Goal: Task Accomplishment & Management: Manage account settings

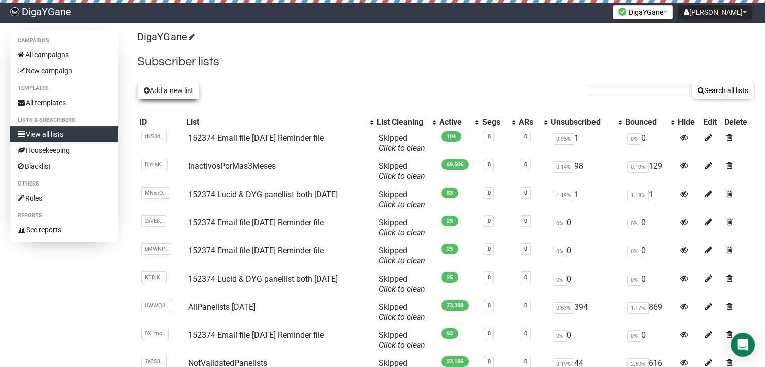
click at [162, 88] on button "Add a new list" at bounding box center [168, 90] width 62 height 17
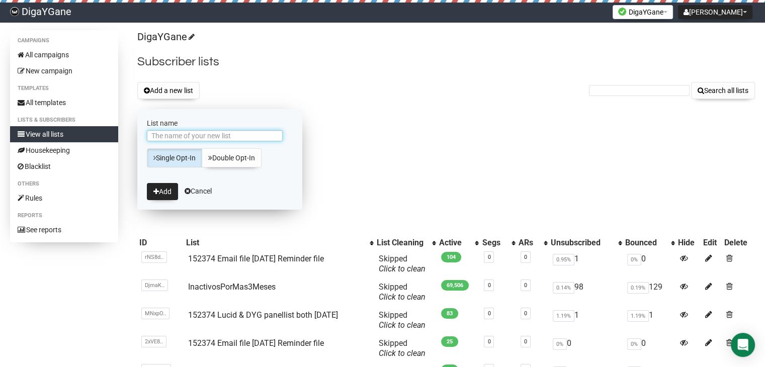
paste input "152374 Email file [DATE] Reminder file"
type input "152374 Email file [DATE] Reminder file"
click at [171, 189] on button "Add" at bounding box center [162, 191] width 31 height 17
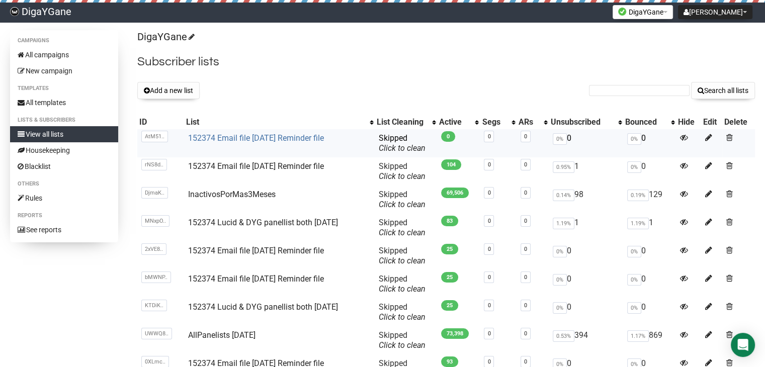
click at [292, 135] on link "152374 Email file [DATE] Reminder file" at bounding box center [256, 138] width 136 height 10
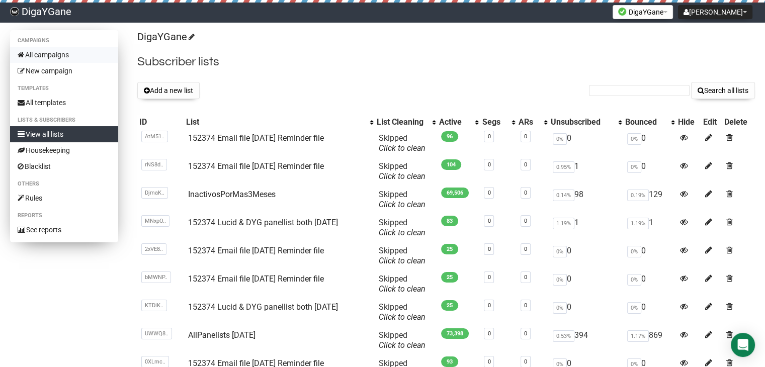
click at [64, 52] on link "All campaigns" at bounding box center [64, 55] width 108 height 16
